Goal: Task Accomplishment & Management: Complete application form

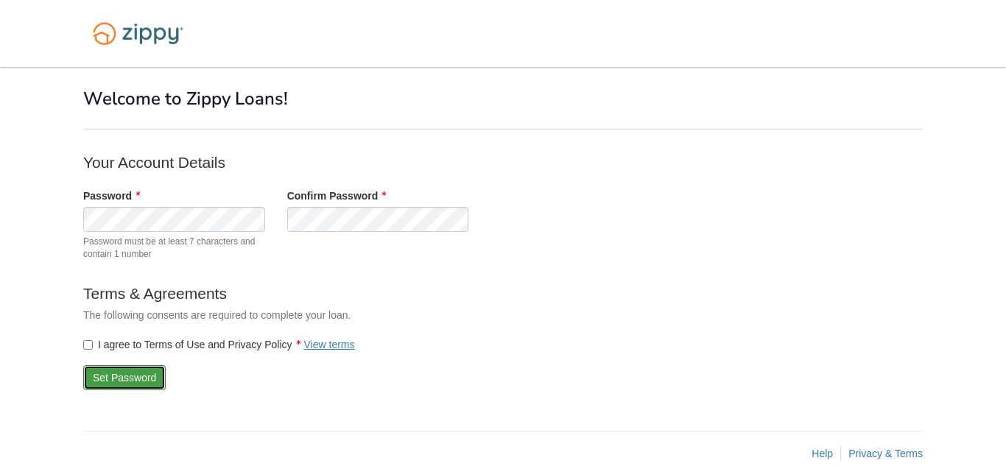
click at [120, 377] on button "Set Password" at bounding box center [124, 377] width 82 height 25
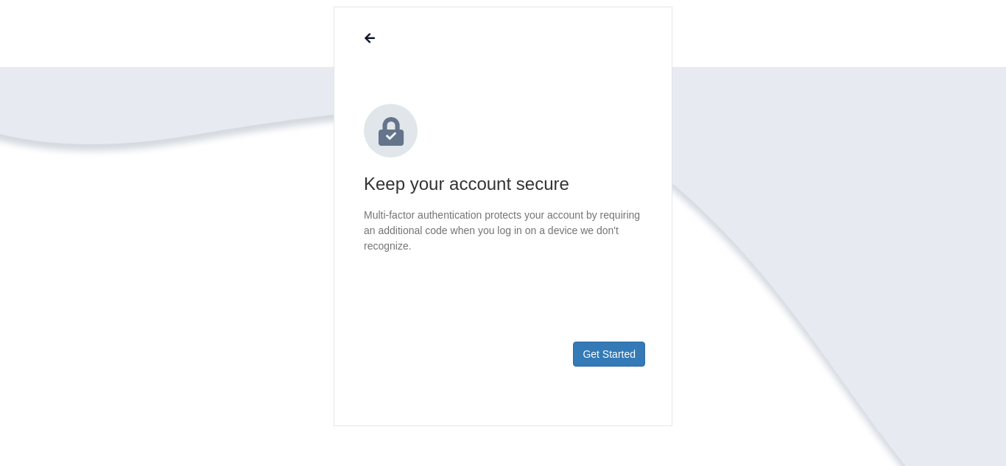
scroll to position [147, 0]
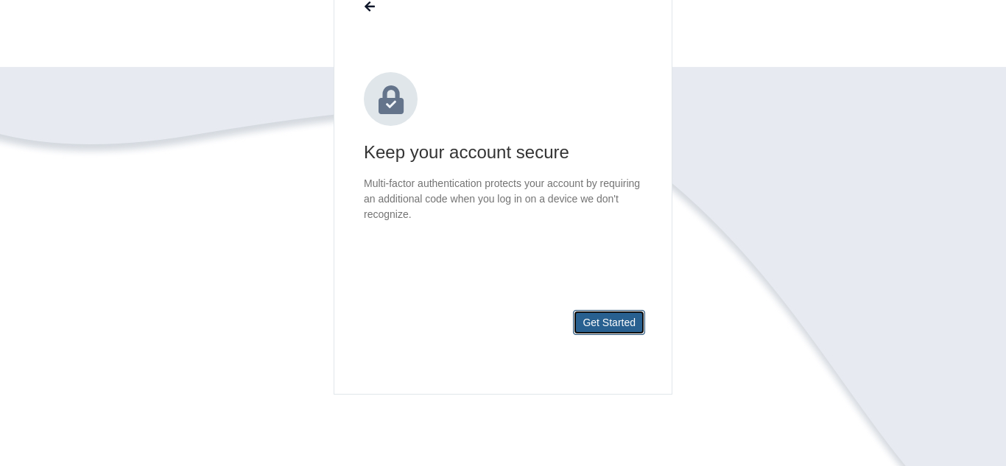
click at [596, 326] on button "Get Started" at bounding box center [609, 322] width 72 height 25
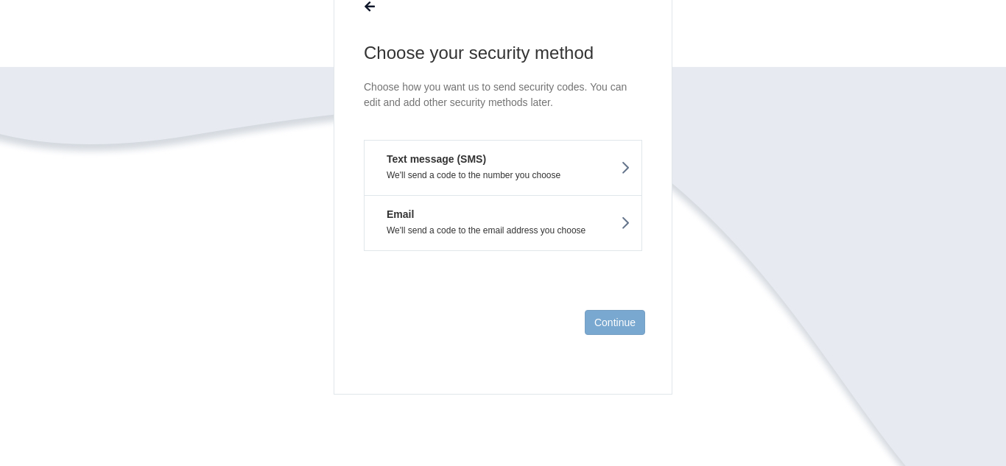
click at [450, 170] on p "We'll send a code to the number you choose" at bounding box center [503, 175] width 255 height 10
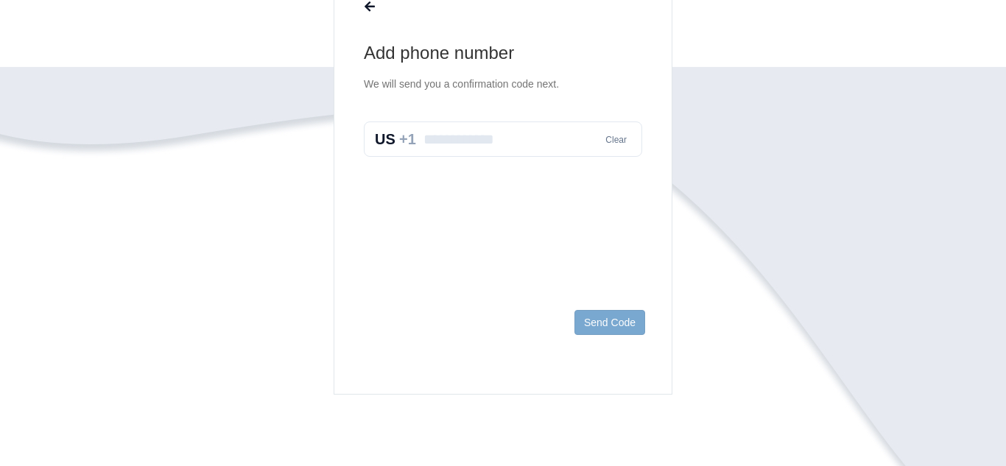
click at [434, 140] on input "text" at bounding box center [503, 139] width 278 height 35
type input "**********"
click at [614, 320] on button "Send Code" at bounding box center [610, 322] width 71 height 25
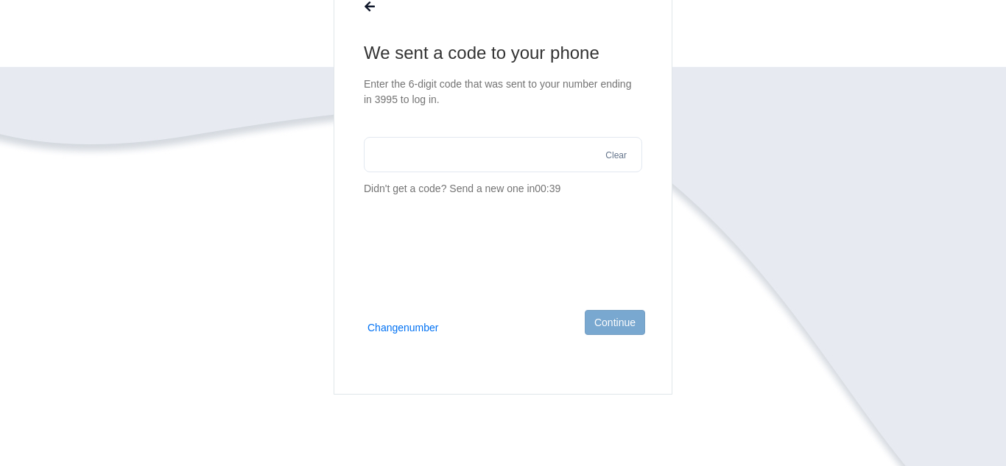
click at [407, 148] on input "text" at bounding box center [503, 154] width 278 height 35
type input "******"
click at [628, 326] on button "Continue" at bounding box center [615, 322] width 60 height 25
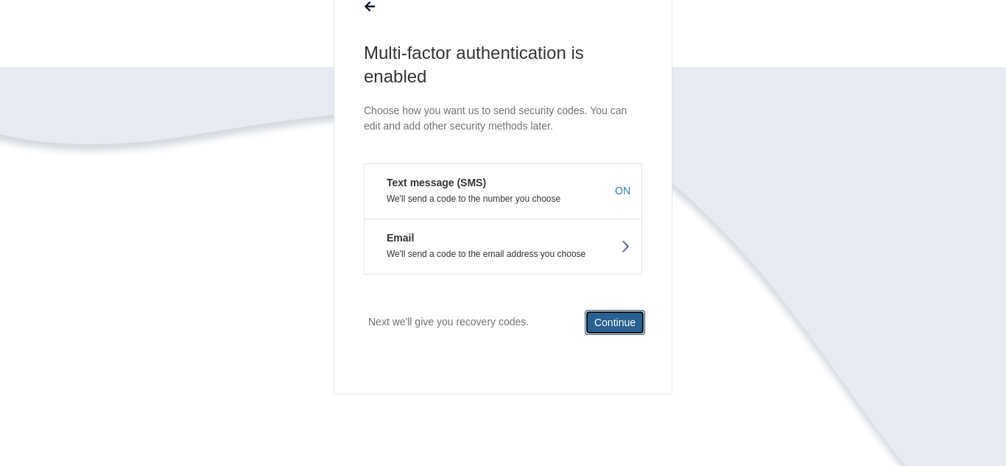
click at [614, 323] on button "Continue" at bounding box center [615, 322] width 60 height 25
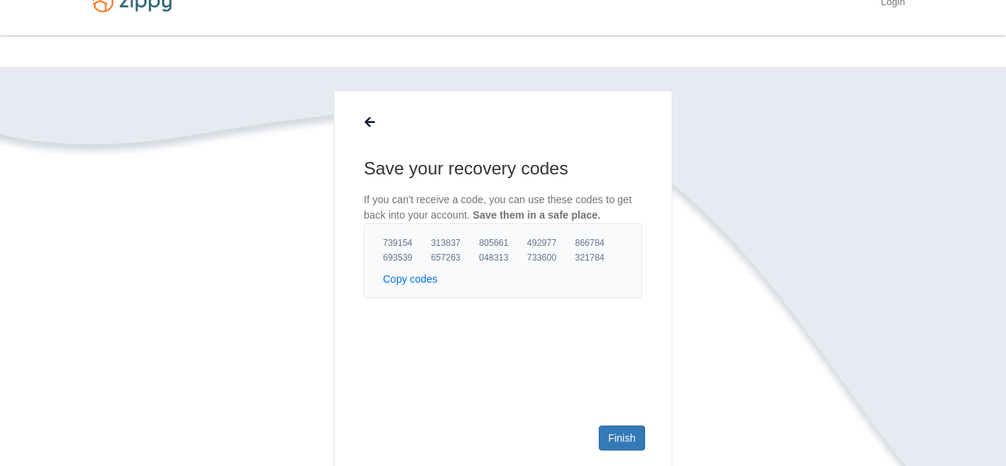
scroll to position [31, 0]
click at [617, 436] on link "Finish" at bounding box center [622, 438] width 46 height 25
